Goal: Task Accomplishment & Management: Manage account settings

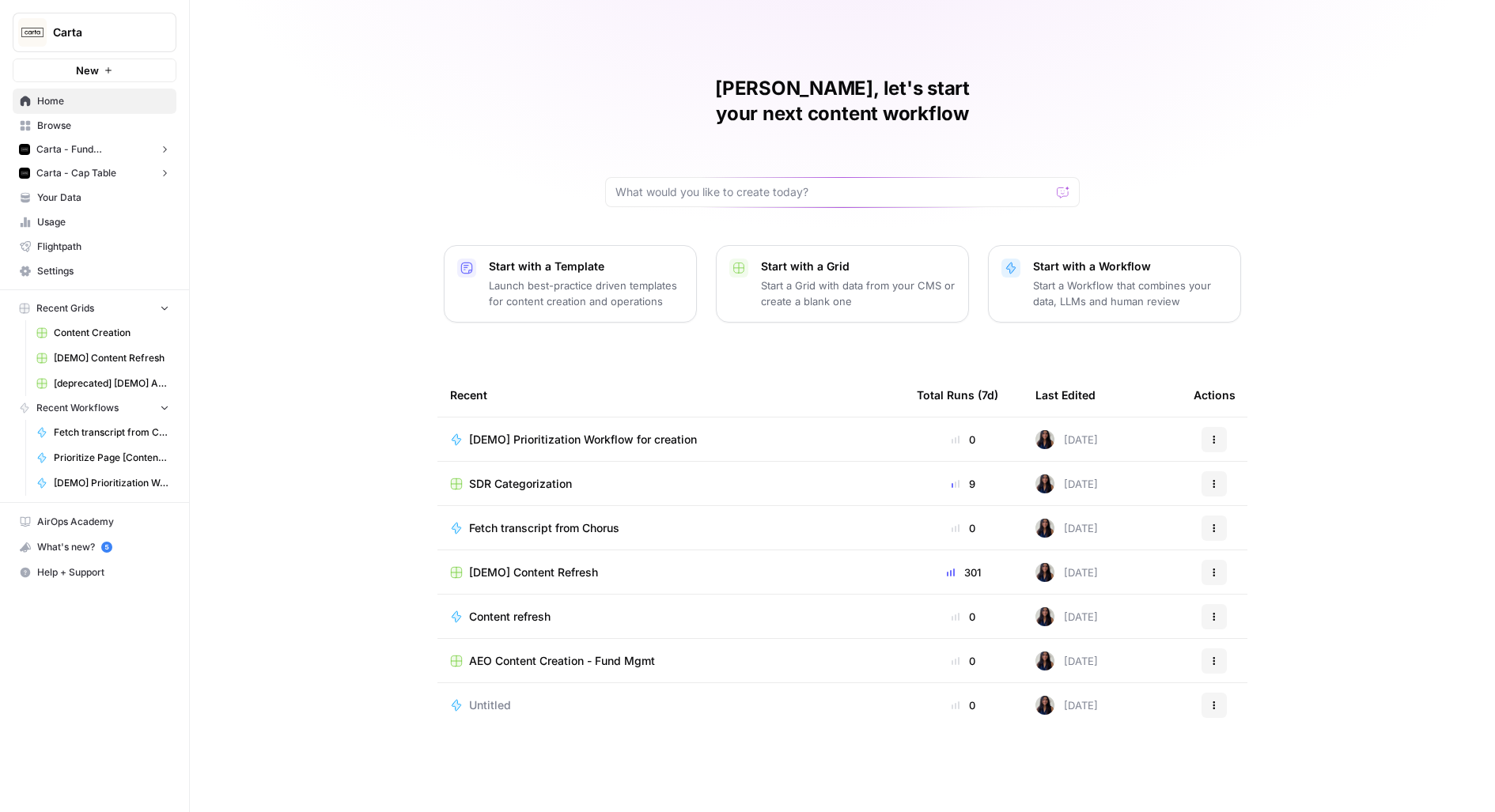
click at [119, 31] on span "Carta" at bounding box center [101, 33] width 95 height 16
type input "build"
click button "AirOps Builders" at bounding box center [143, 118] width 253 height 25
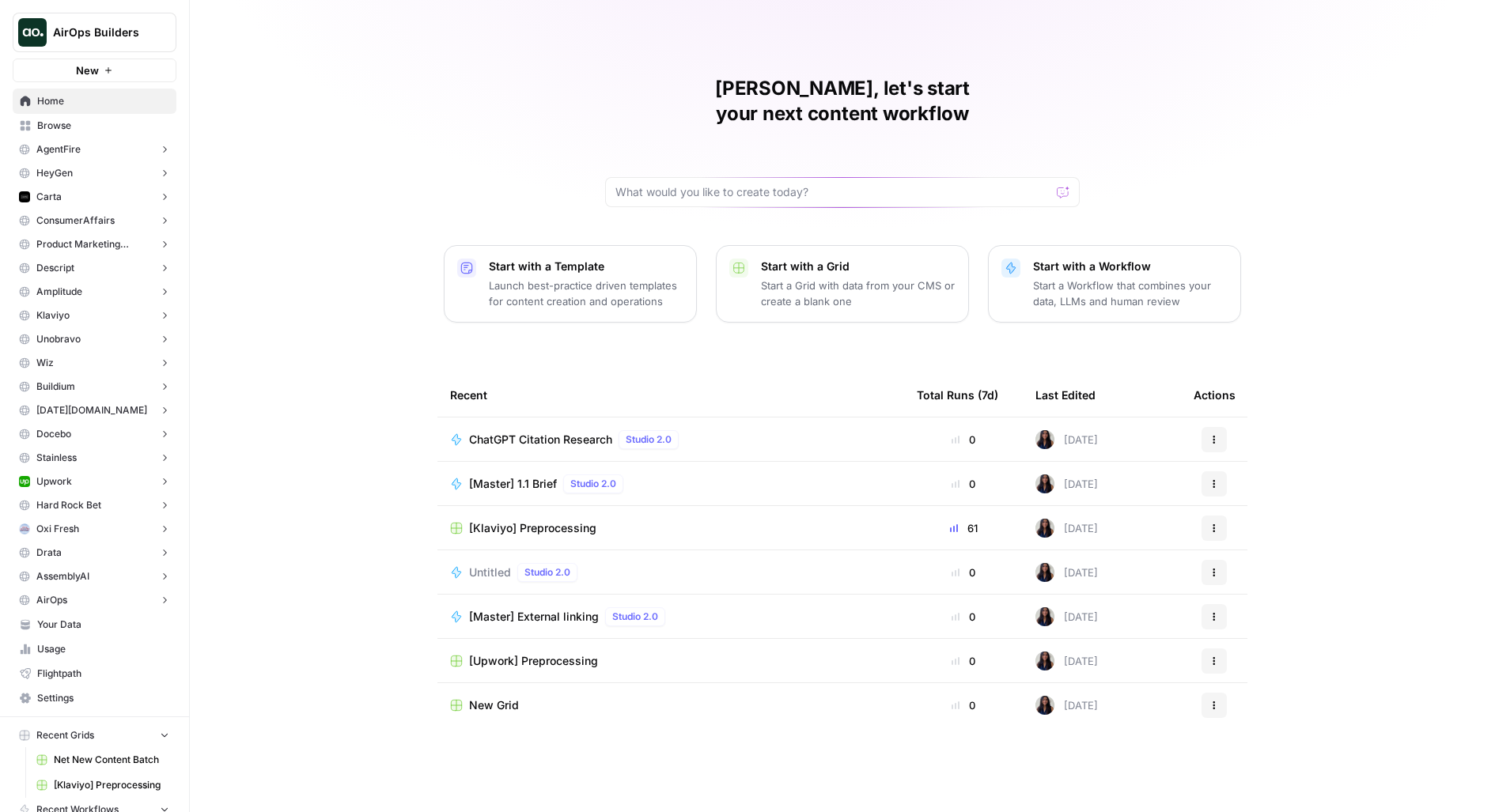
scroll to position [148, 0]
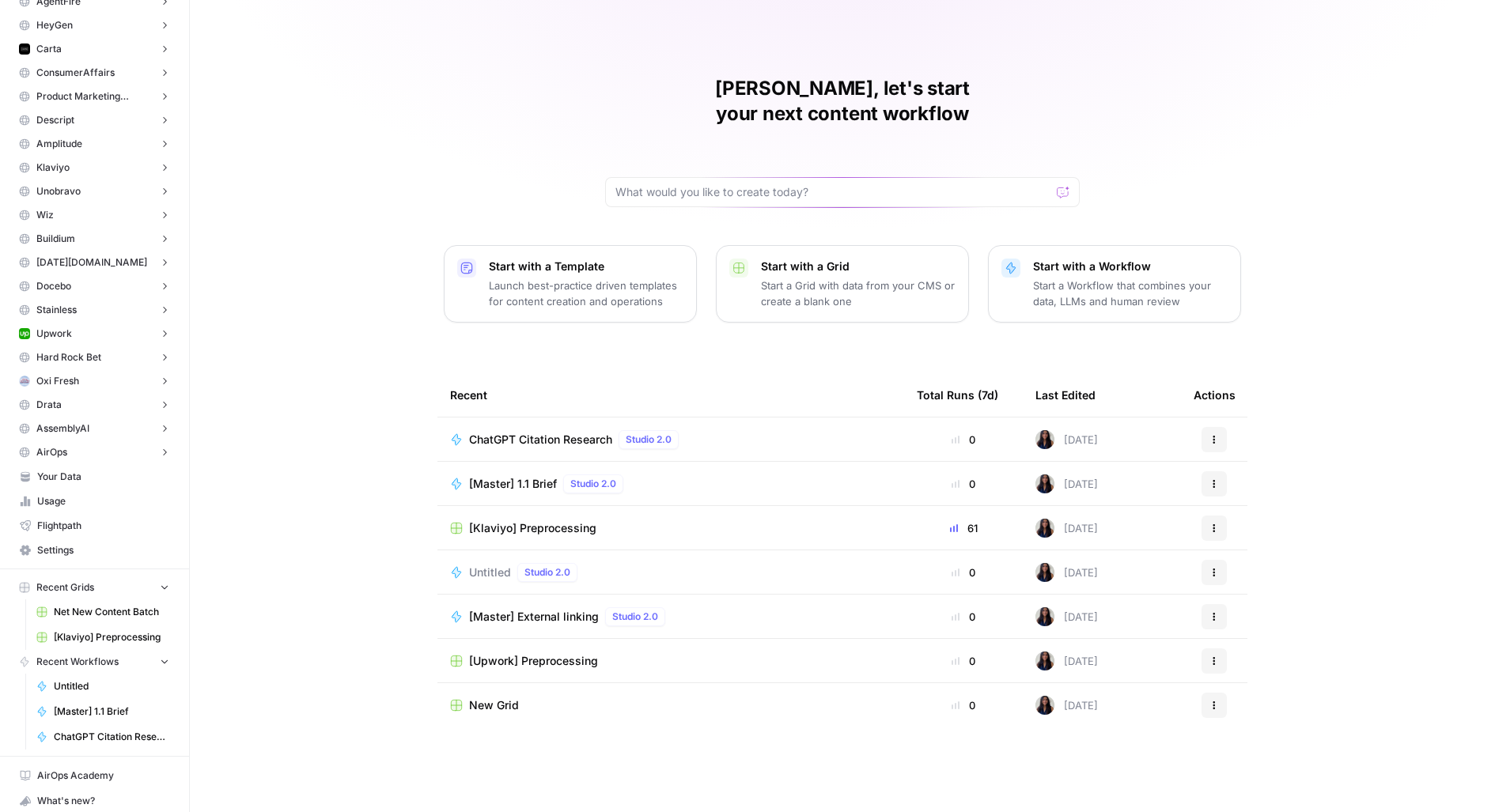
click at [74, 546] on span "Settings" at bounding box center [103, 550] width 132 height 14
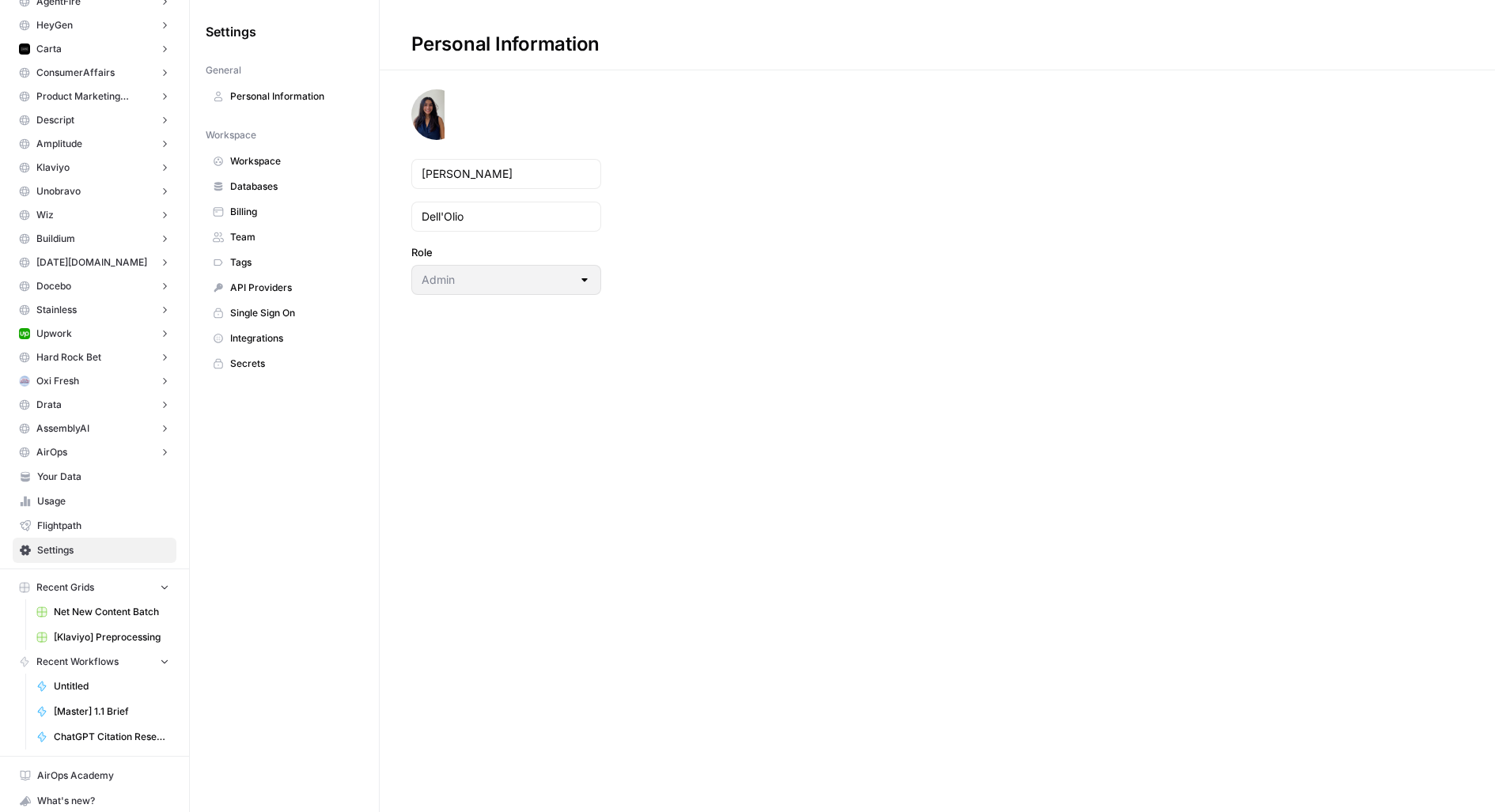
click at [291, 231] on span "Team" at bounding box center [292, 237] width 126 height 14
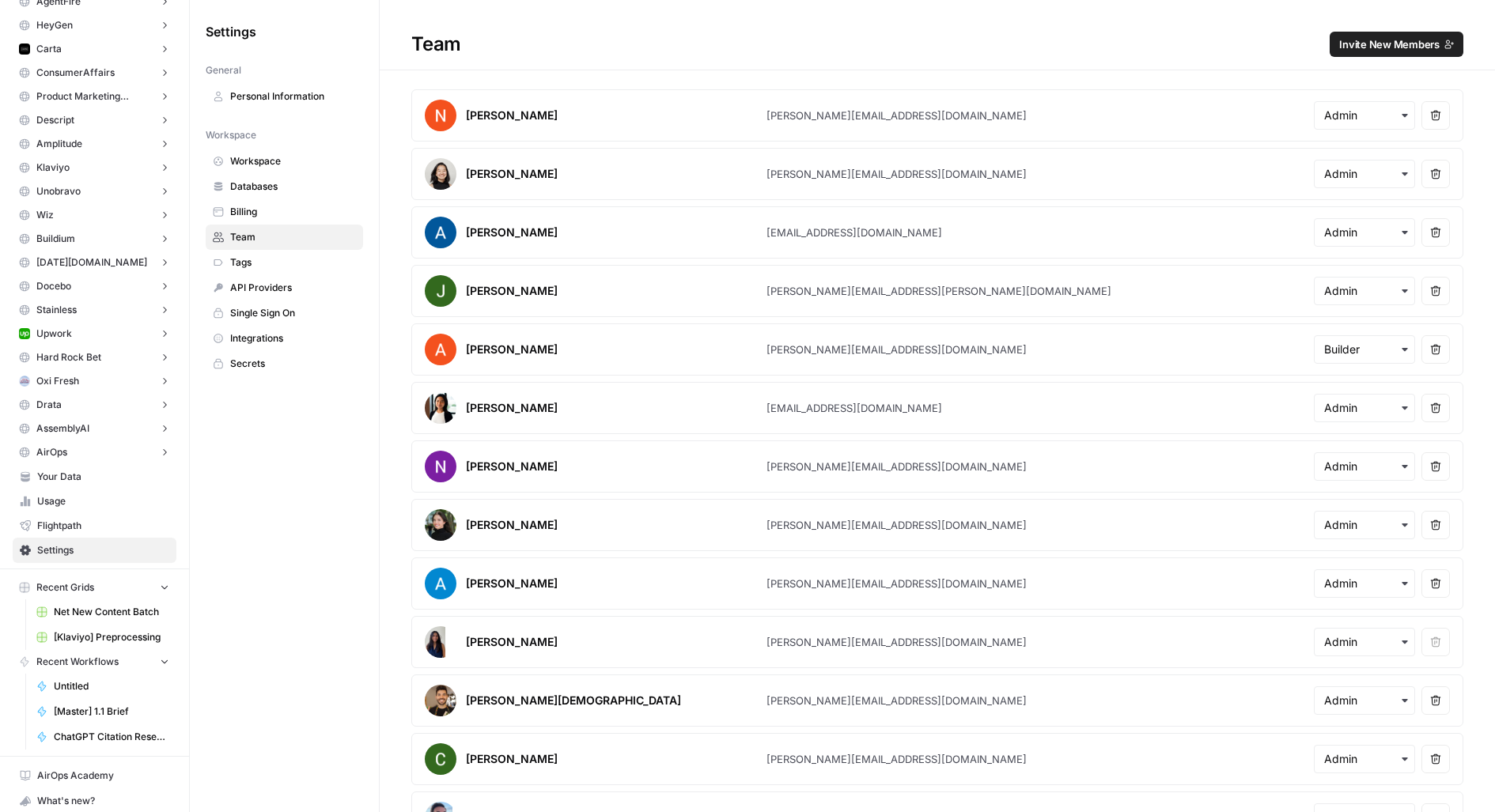
click at [1409, 42] on span "Invite New Members" at bounding box center [1389, 45] width 101 height 16
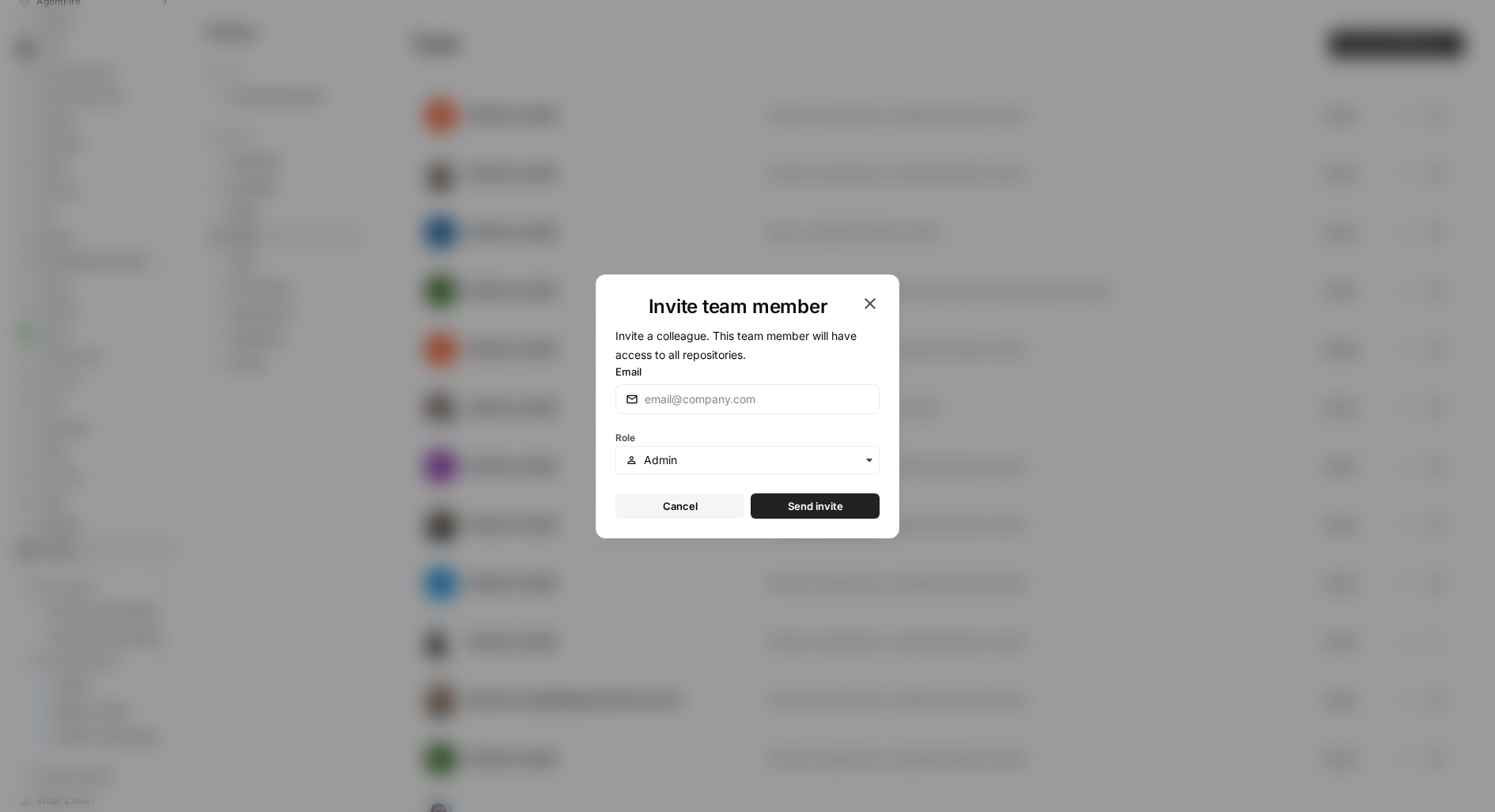
click at [749, 389] on div at bounding box center [747, 400] width 264 height 30
paste input "nicolas.fernandez@airops.com"
type input "nicolas.fernandez@airops.com"
click at [849, 516] on button "Send invite" at bounding box center [815, 506] width 129 height 25
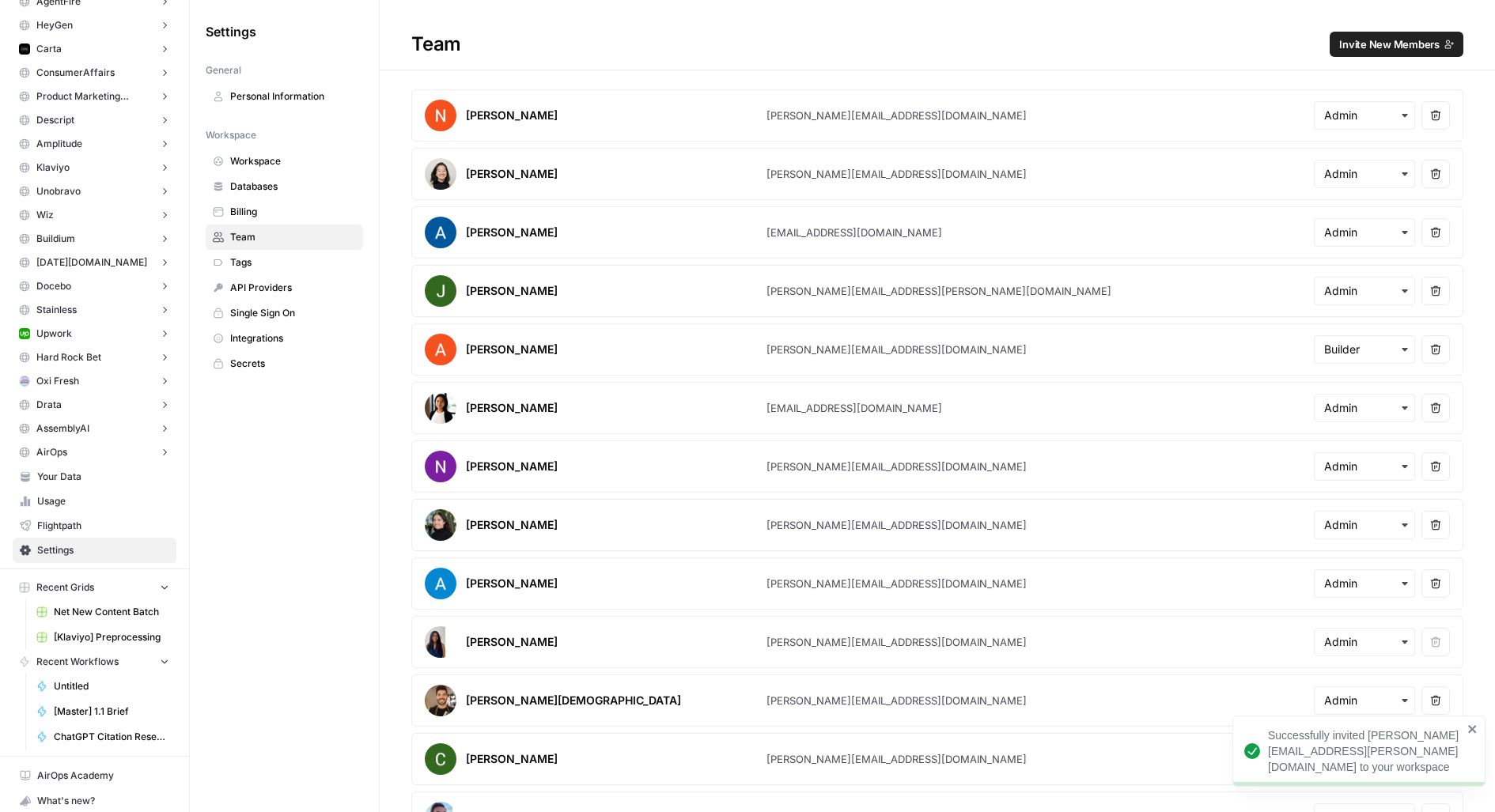
click at [1413, 46] on span "Invite New Members" at bounding box center [1389, 45] width 101 height 16
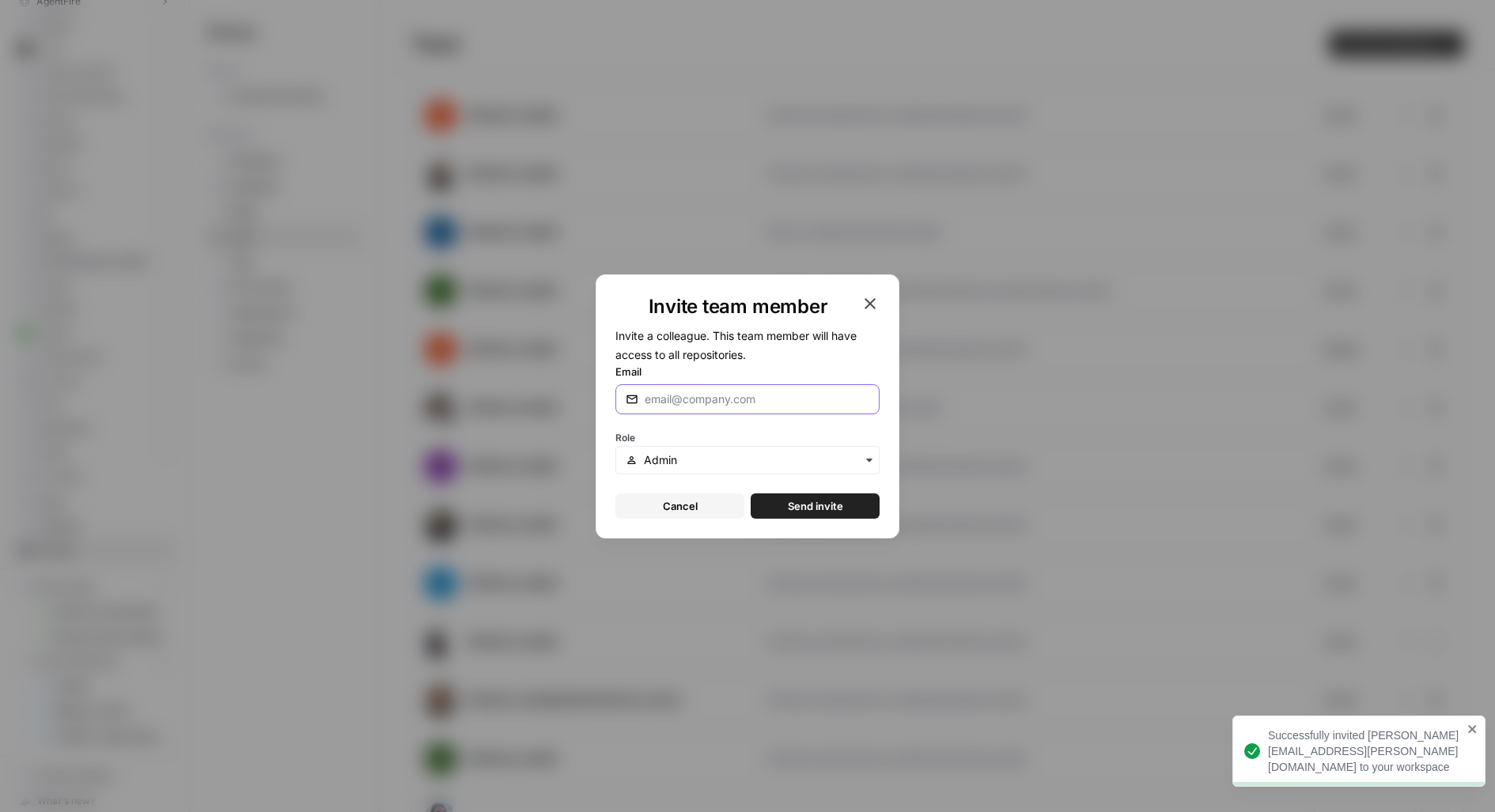
click at [838, 393] on input "Email" at bounding box center [757, 400] width 224 height 16
type input "will@airops.com"
click at [751, 493] on button "Send invite" at bounding box center [815, 506] width 129 height 25
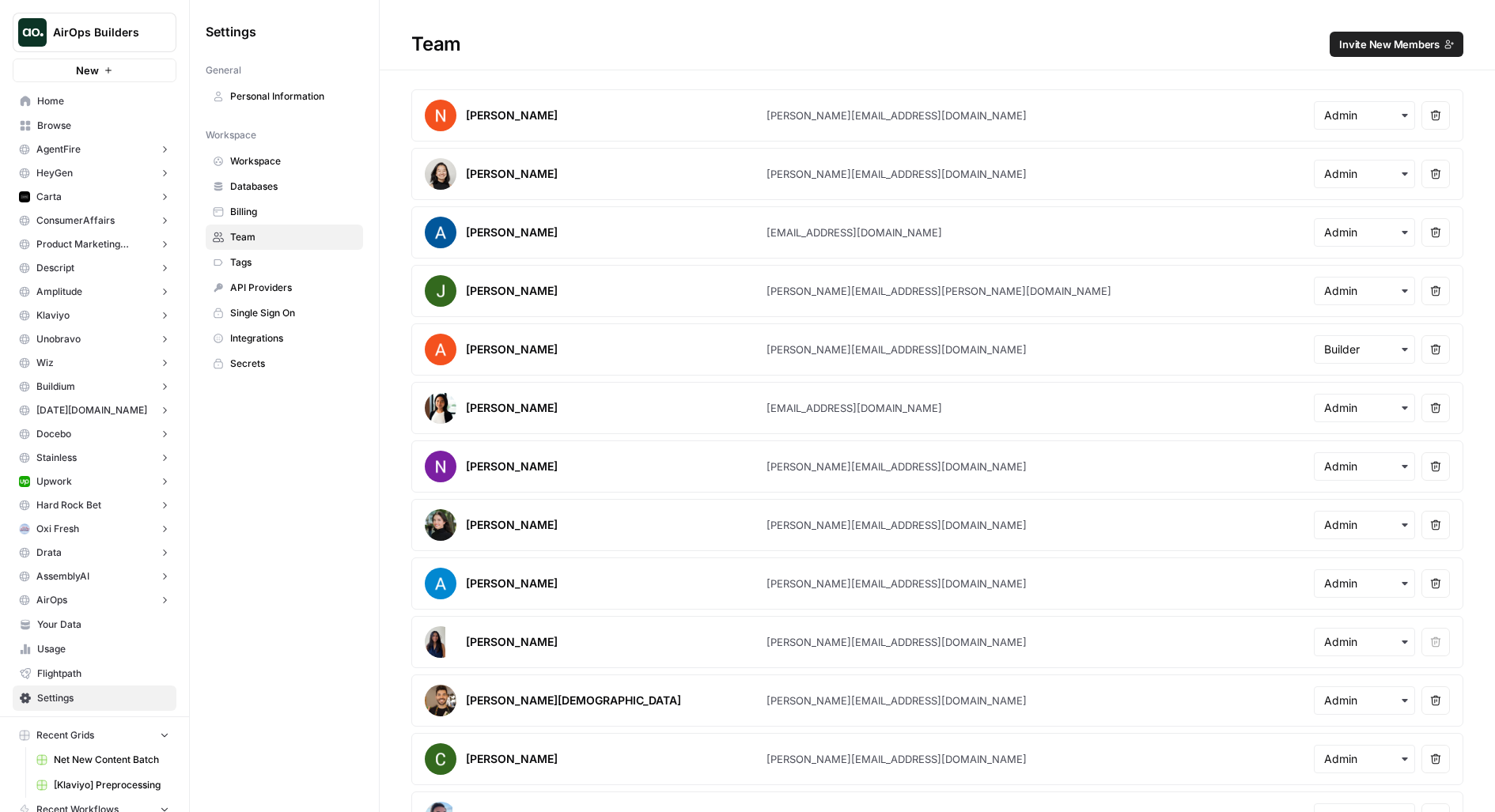
click at [85, 112] on div "Home Browse AgentFire Insights Opportunities HeyGen Insights Opportunities Cart…" at bounding box center [94, 399] width 164 height 621
